Goal: Information Seeking & Learning: Learn about a topic

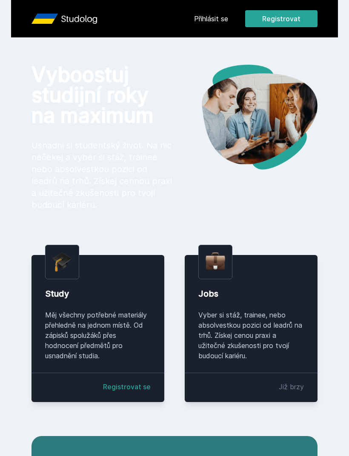
click at [217, 18] on link "Přihlásit se" at bounding box center [211, 19] width 34 height 10
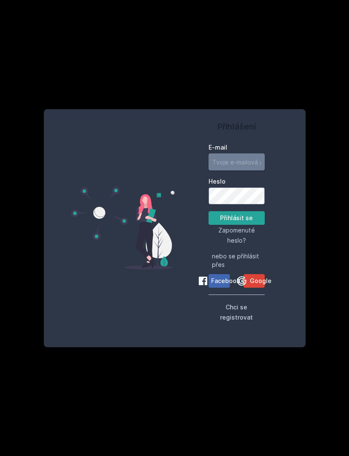
click at [244, 171] on input "E-mail" at bounding box center [236, 162] width 56 height 17
type input "[EMAIL_ADDRESS][DOMAIN_NAME]"
click at [236, 225] on button "Přihlásit se" at bounding box center [236, 218] width 56 height 14
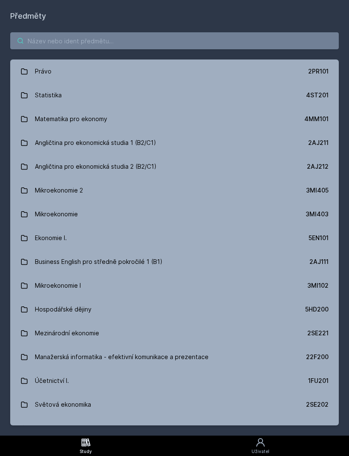
click at [200, 39] on input "search" at bounding box center [174, 40] width 328 height 17
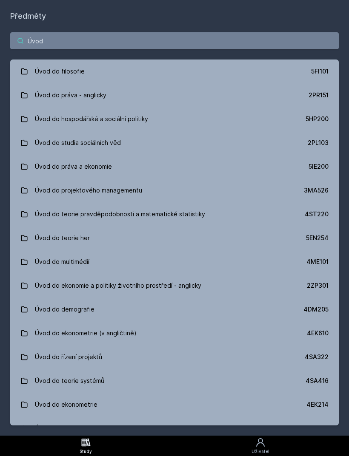
type input "Úvod"
click at [273, 68] on link "Úvod do filosofie 5FI101" at bounding box center [174, 72] width 328 height 24
